Goal: Task Accomplishment & Management: Use online tool/utility

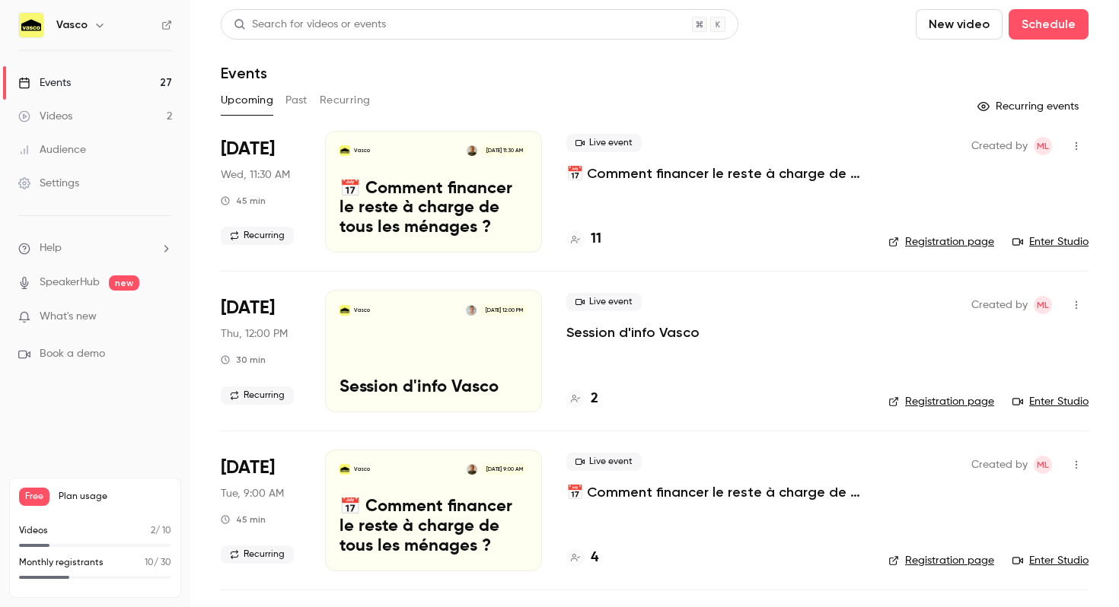
click at [469, 199] on p "📅 Comment financer le reste à charge de tous les ménages ?" at bounding box center [433, 209] width 188 height 59
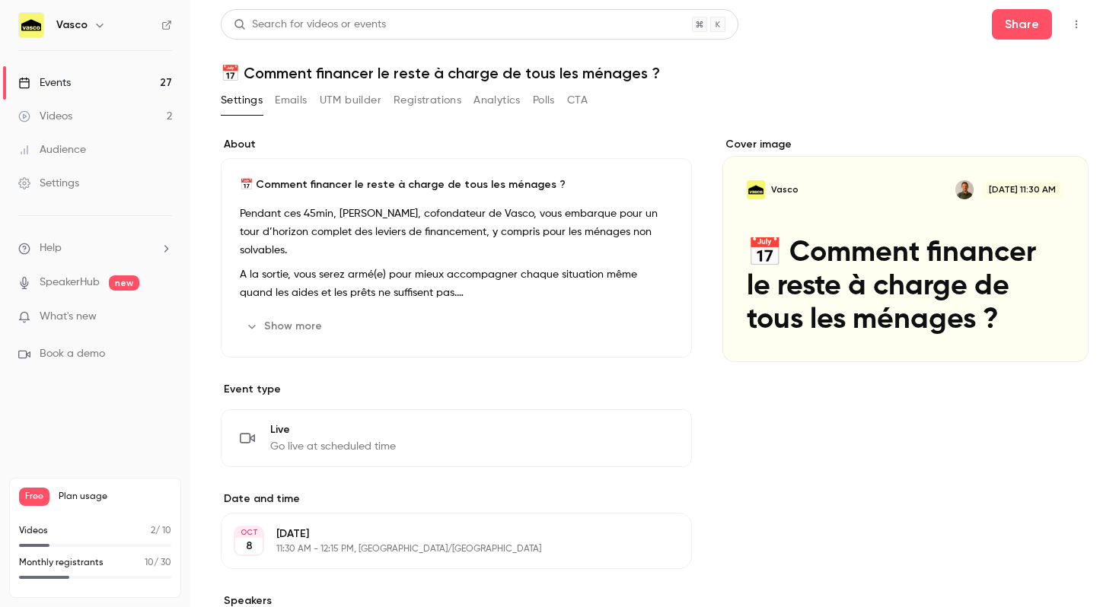
click at [90, 81] on link "Events 27" at bounding box center [95, 82] width 190 height 33
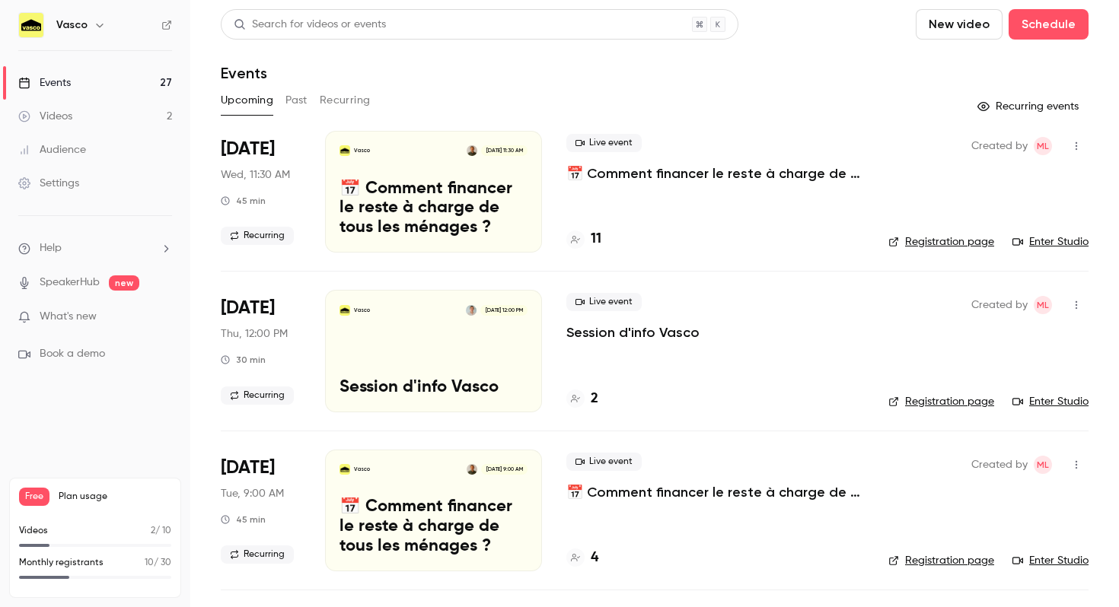
click at [912, 245] on link "Enter Studio" at bounding box center [1050, 241] width 76 height 15
